Goal: Task Accomplishment & Management: Complete application form

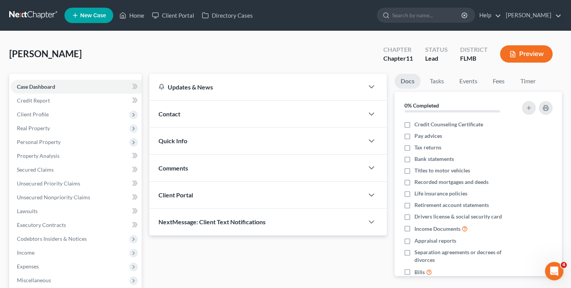
drag, startPoint x: 80, startPoint y: 55, endPoint x: -3, endPoint y: 52, distance: 83.3
click at [0, 52] on html "Home New Case Client Portal Directory Cases [PERSON_NAME] [EMAIL_ADDRESS][DOMAI…" at bounding box center [285, 197] width 571 height 394
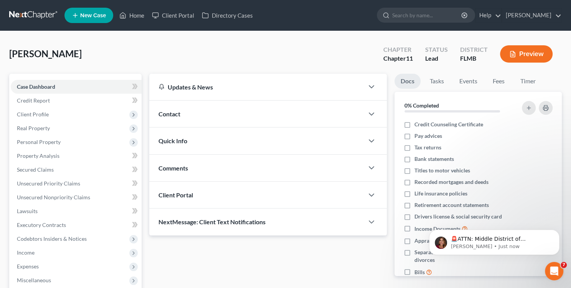
copy span "[PERSON_NAME]"
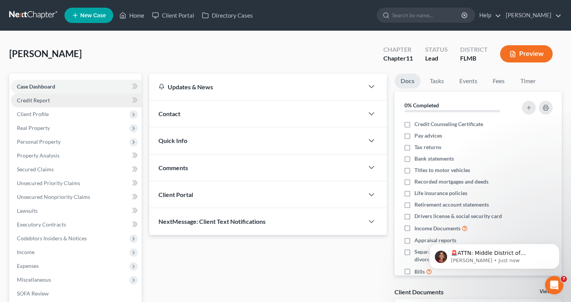
click at [67, 102] on link "Credit Report" at bounding box center [76, 101] width 131 height 14
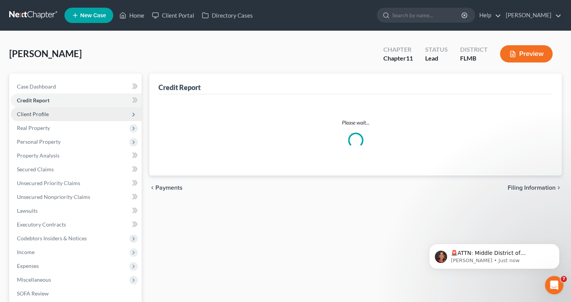
click at [62, 116] on span "Client Profile" at bounding box center [76, 114] width 131 height 14
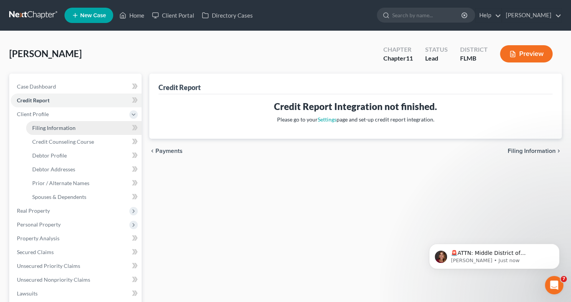
click at [80, 124] on link "Filing Information" at bounding box center [84, 128] width 116 height 14
select select "0"
select select "1"
select select "9"
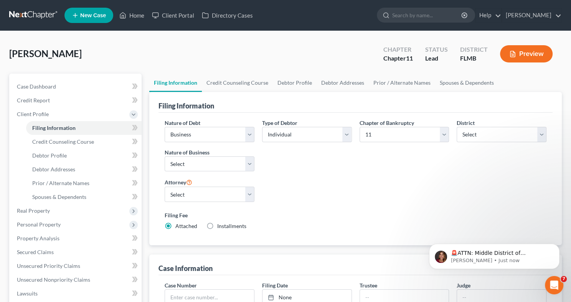
click at [264, 161] on div "Type of Debtor Select Individual Joint" at bounding box center [306, 148] width 97 height 59
click at [240, 161] on select "Select Clearing Bank Commodity Broker Health Care Business Other Railroad Singl…" at bounding box center [210, 164] width 90 height 15
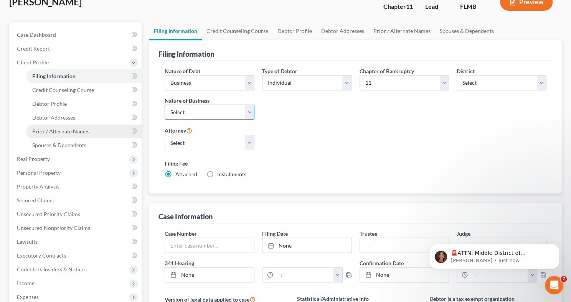
scroll to position [55, 0]
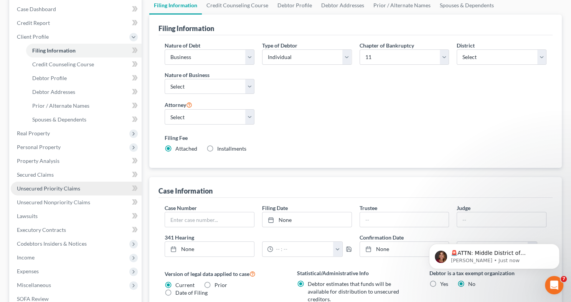
click at [65, 187] on span "Unsecured Priority Claims" at bounding box center [48, 188] width 63 height 7
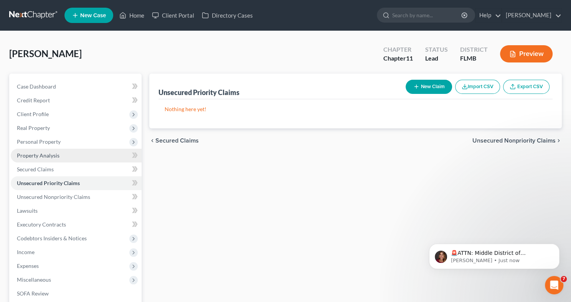
click at [74, 156] on link "Property Analysis" at bounding box center [76, 156] width 131 height 14
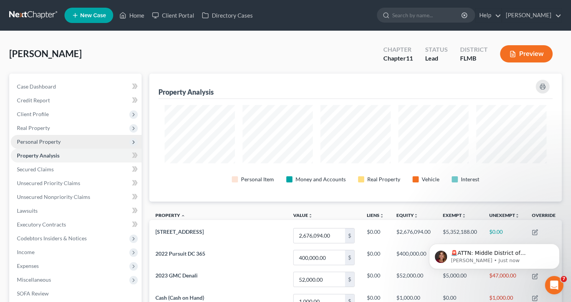
scroll to position [128, 412]
click at [71, 144] on span "Personal Property" at bounding box center [76, 142] width 131 height 14
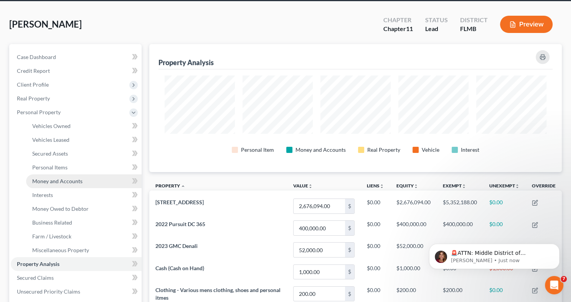
scroll to position [32, 0]
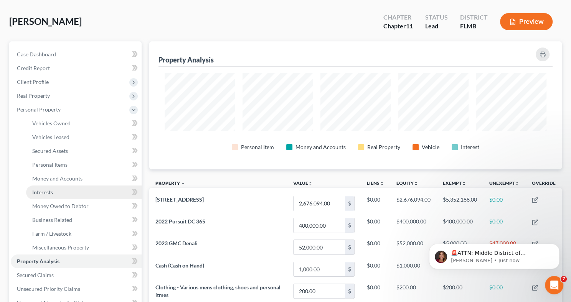
click at [82, 193] on link "Interests" at bounding box center [84, 193] width 116 height 14
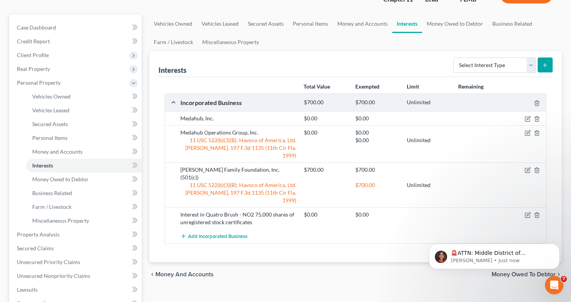
scroll to position [61, 0]
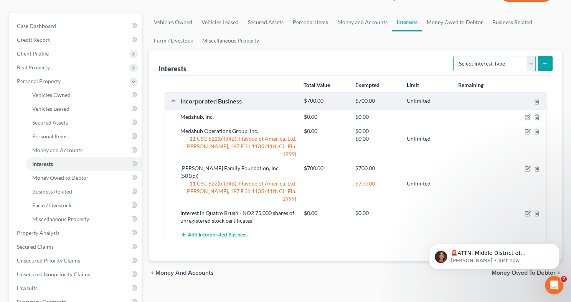
click at [480, 65] on select "Select Interest Type 401K Annuity Bond Education IRA Government Bond Government…" at bounding box center [494, 63] width 83 height 15
select select "stock"
click at [454, 56] on select "Select Interest Type 401K Annuity Bond Education IRA Government Bond Government…" at bounding box center [494, 63] width 83 height 15
click at [544, 64] on icon "submit" at bounding box center [545, 64] width 6 height 6
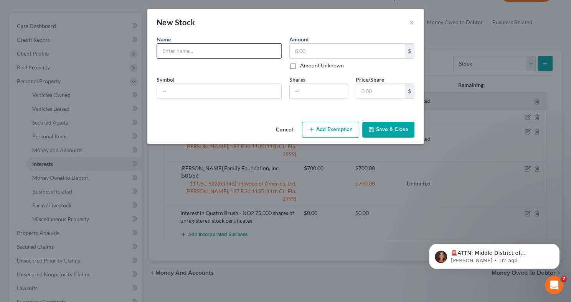
click at [225, 46] on input "text" at bounding box center [219, 51] width 124 height 15
type input "test"
click at [315, 51] on input "text" at bounding box center [347, 51] width 115 height 15
type input "1"
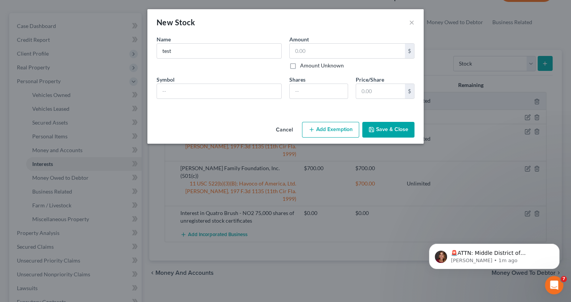
click at [300, 66] on label "Amount Unknown" at bounding box center [322, 66] width 44 height 8
click at [303, 66] on input "Amount Unknown" at bounding box center [305, 64] width 5 height 5
checkbox input "true"
type input "0.00"
click at [250, 92] on input "text" at bounding box center [219, 91] width 124 height 15
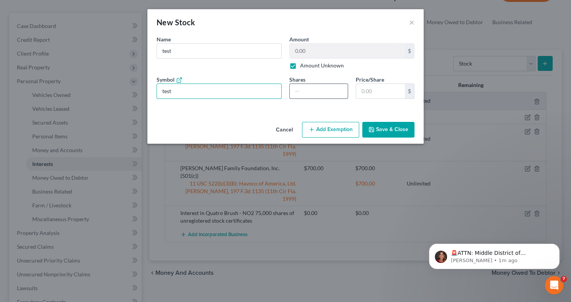
type input "test"
click at [310, 95] on input "number" at bounding box center [319, 91] width 58 height 15
click at [339, 90] on input "1" at bounding box center [319, 91] width 58 height 15
click at [339, 90] on input "2" at bounding box center [319, 91] width 58 height 15
type input "3"
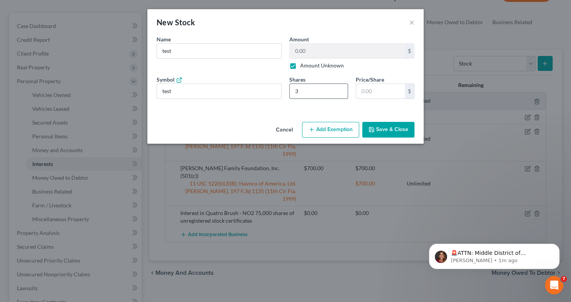
click at [339, 90] on input "3" at bounding box center [319, 91] width 58 height 15
click at [374, 91] on input "text" at bounding box center [380, 91] width 49 height 15
type input "1.00"
click at [391, 129] on button "Save & Close" at bounding box center [388, 130] width 52 height 16
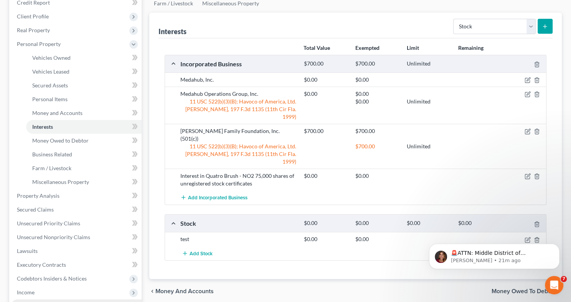
scroll to position [0, 0]
